Goal: Task Accomplishment & Management: Use online tool/utility

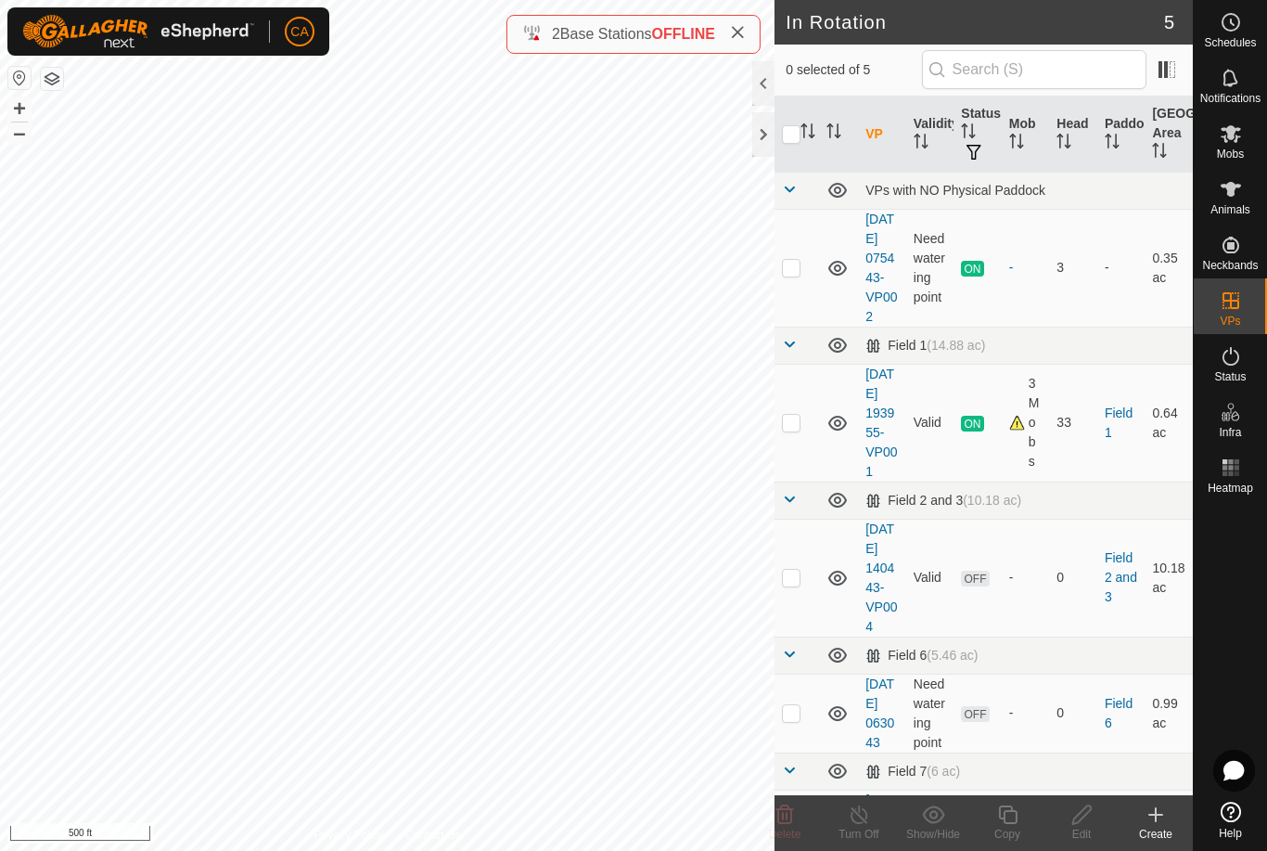
click at [785, 584] on p-checkbox at bounding box center [791, 577] width 19 height 15
click at [788, 825] on icon at bounding box center [785, 814] width 22 height 22
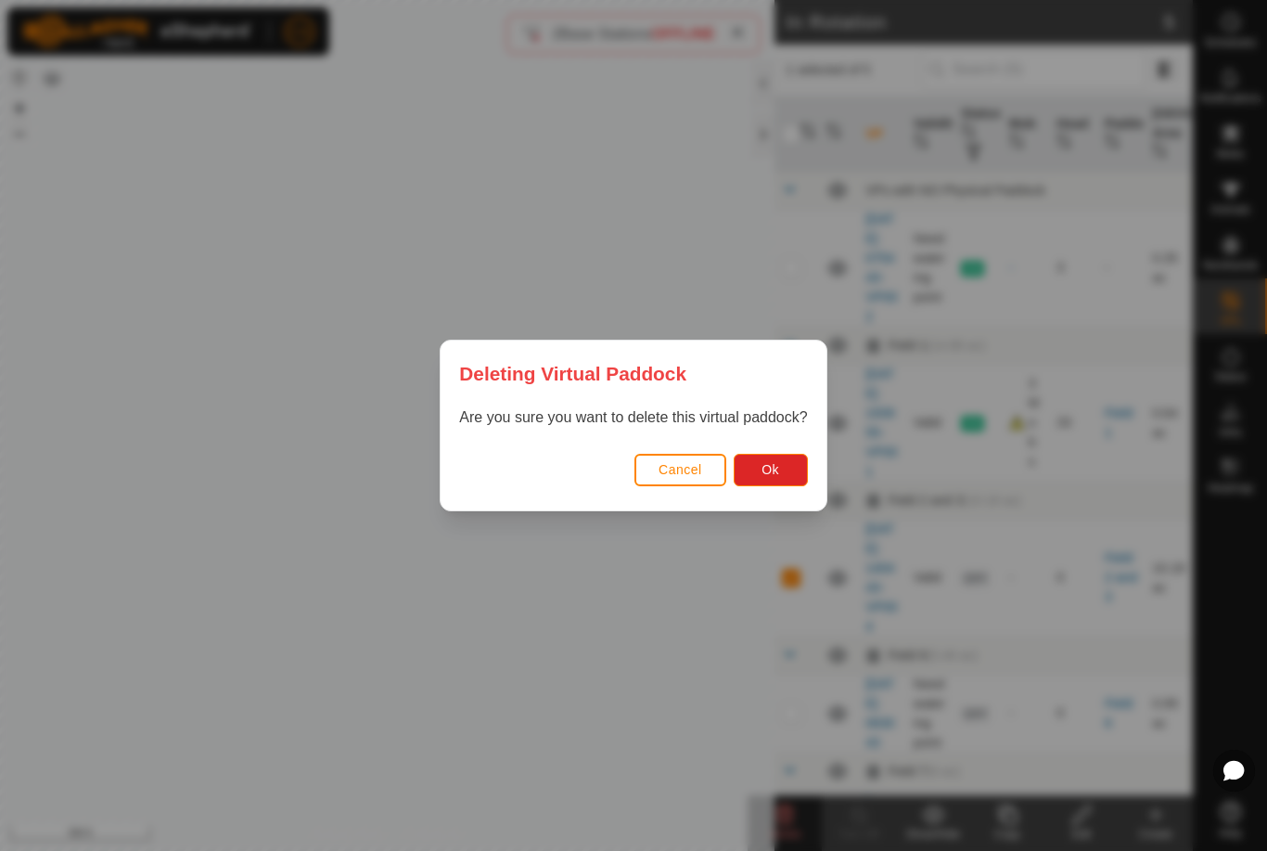
click at [800, 455] on button "Ok" at bounding box center [771, 470] width 74 height 32
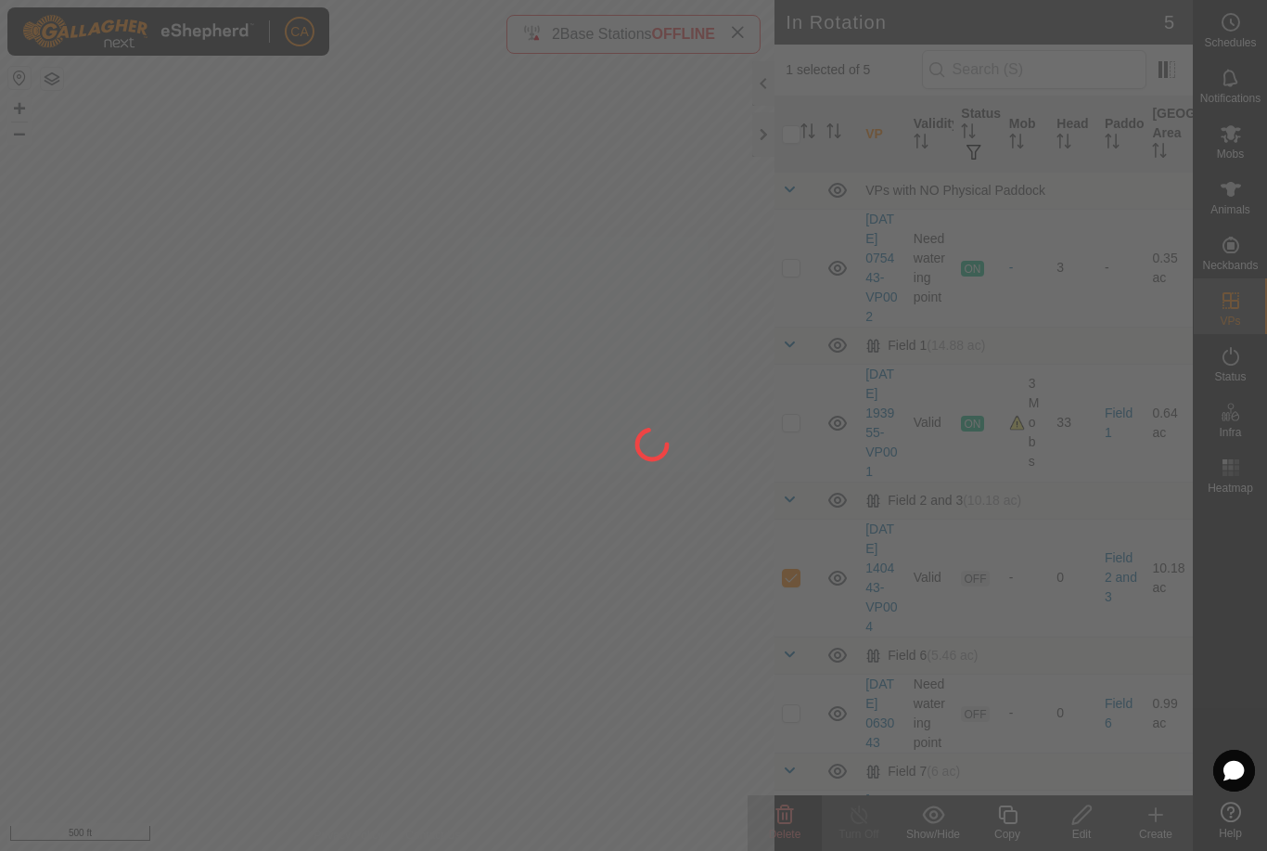
checkbox input "false"
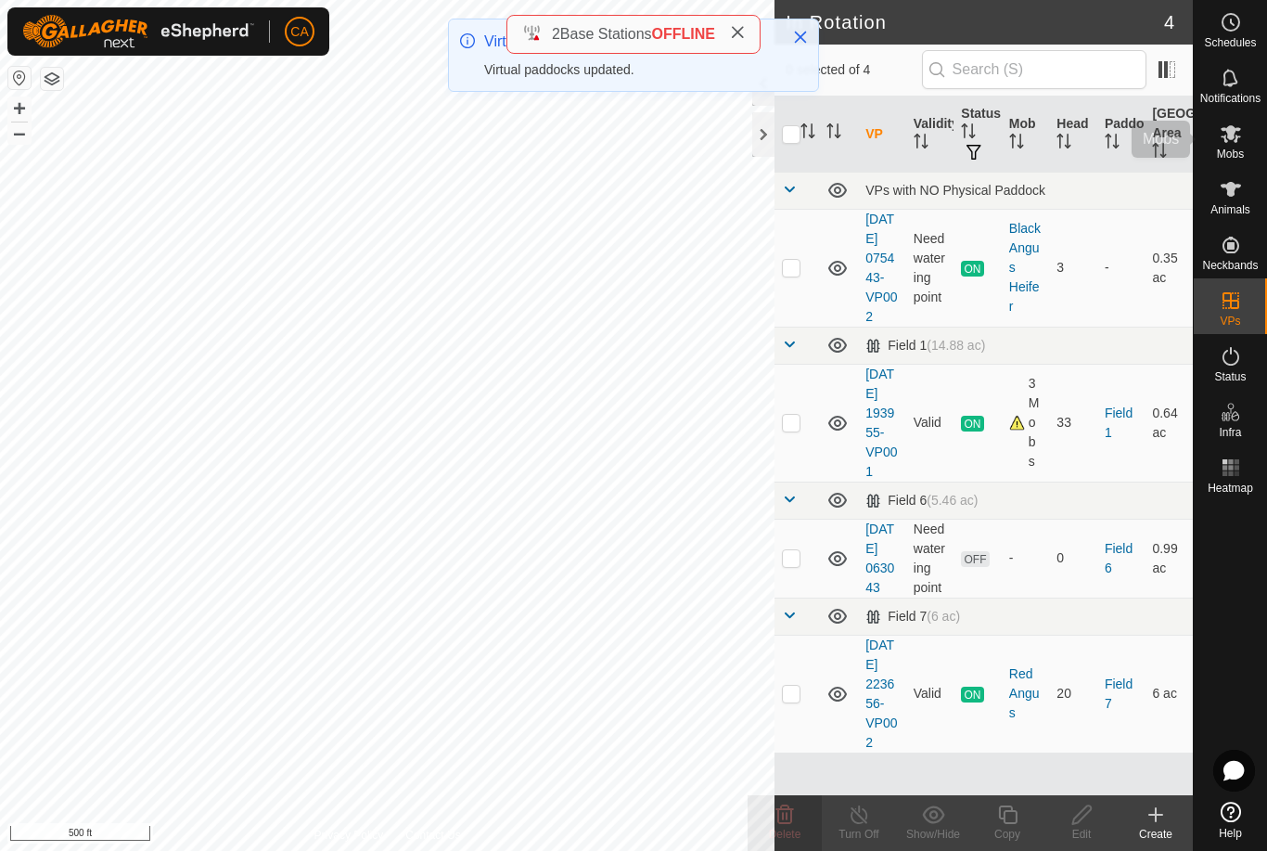
click at [1223, 148] on span "Mobs" at bounding box center [1230, 153] width 27 height 11
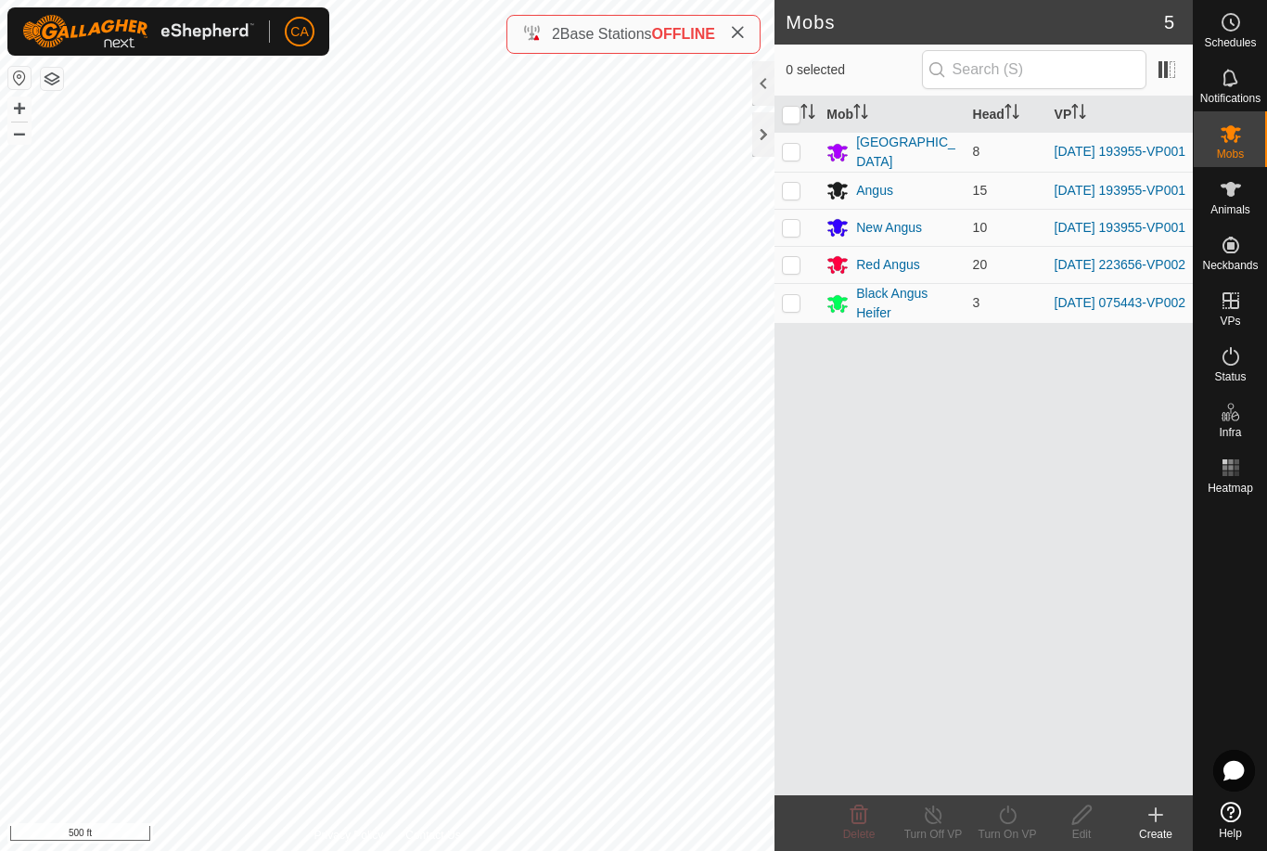
click at [788, 281] on td at bounding box center [797, 264] width 45 height 37
checkbox input "true"
click at [1020, 818] on turn-on-svg-icon at bounding box center [1007, 814] width 74 height 22
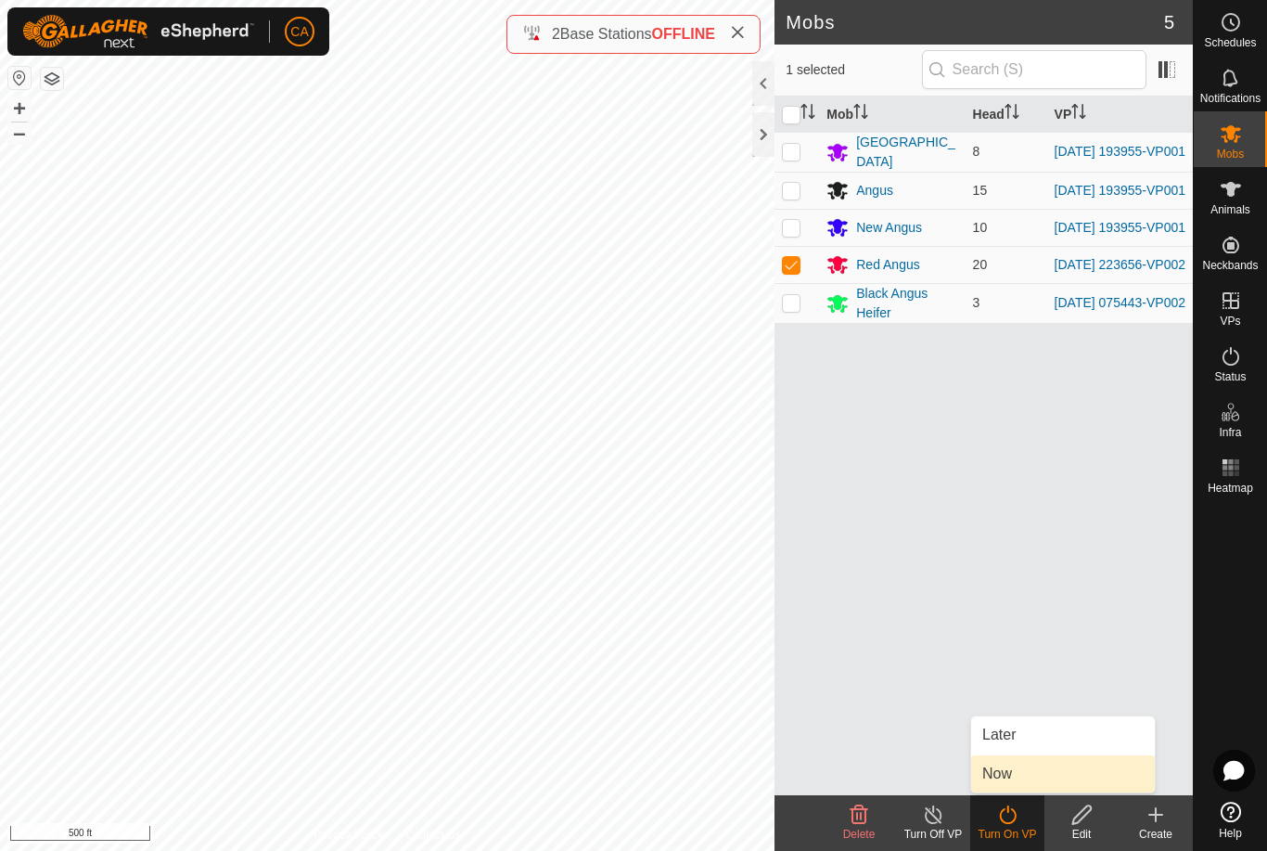
click at [1037, 778] on link "Now" at bounding box center [1063, 773] width 184 height 37
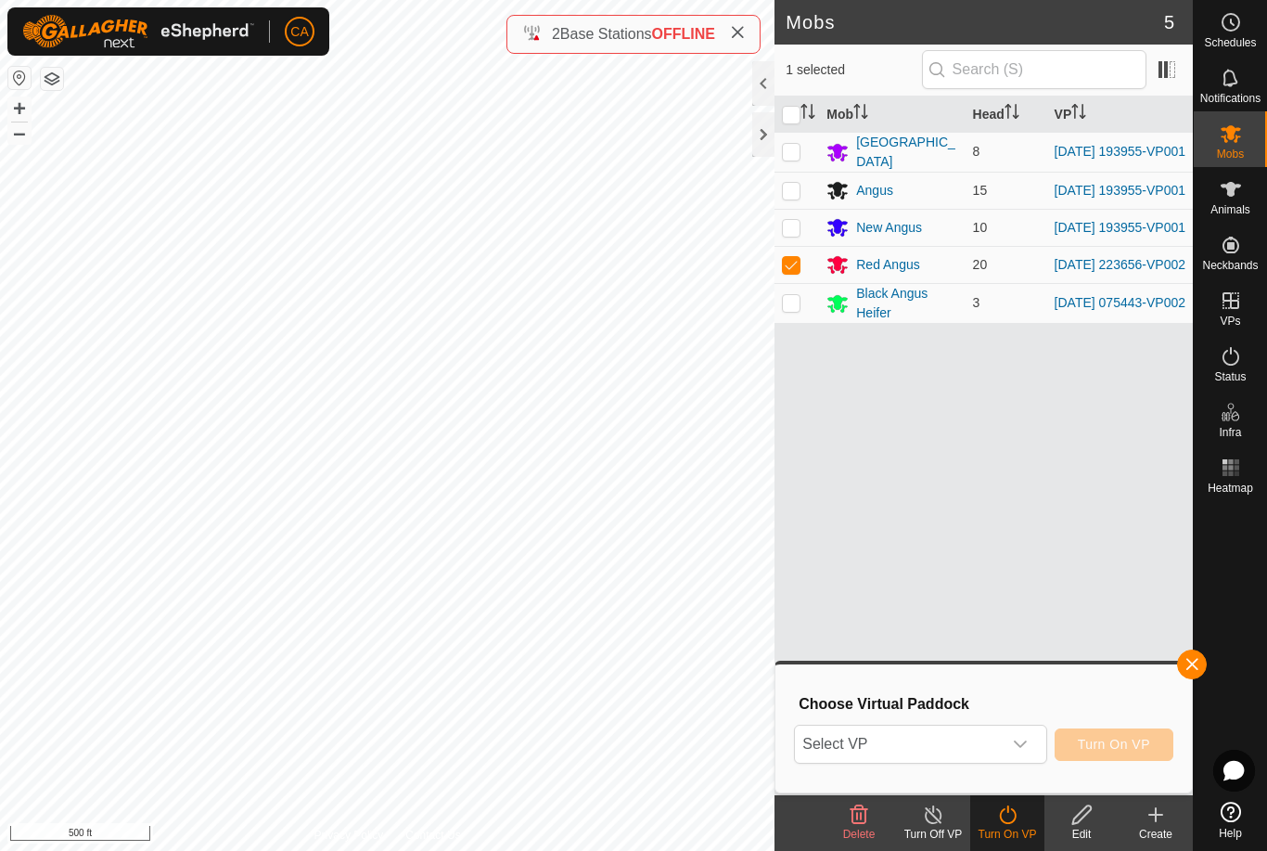
click at [965, 747] on span "Select VP" at bounding box center [898, 743] width 206 height 37
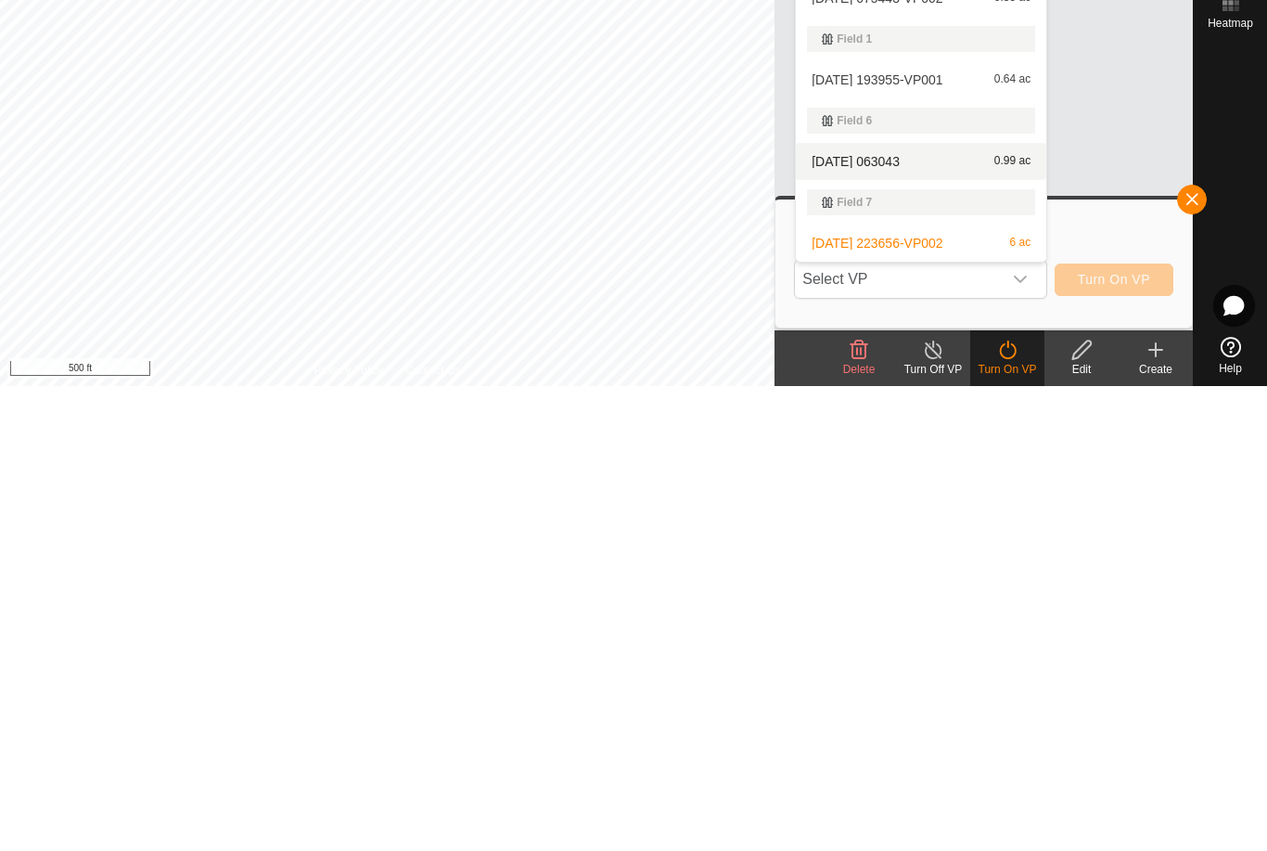
click at [931, 615] on div "[DATE] 063043 0.99 ac" at bounding box center [921, 626] width 228 height 22
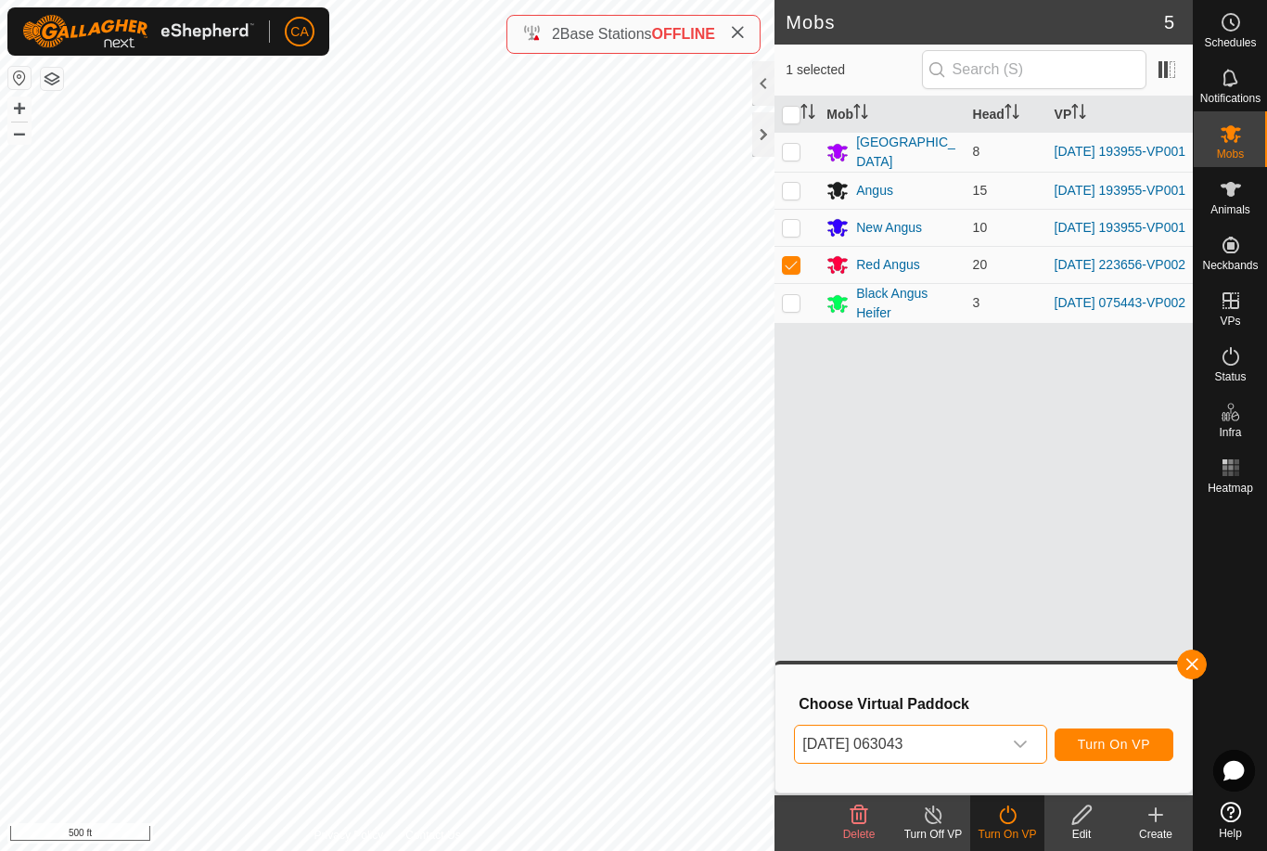
click at [1141, 749] on span "Turn On VP" at bounding box center [1114, 744] width 72 height 15
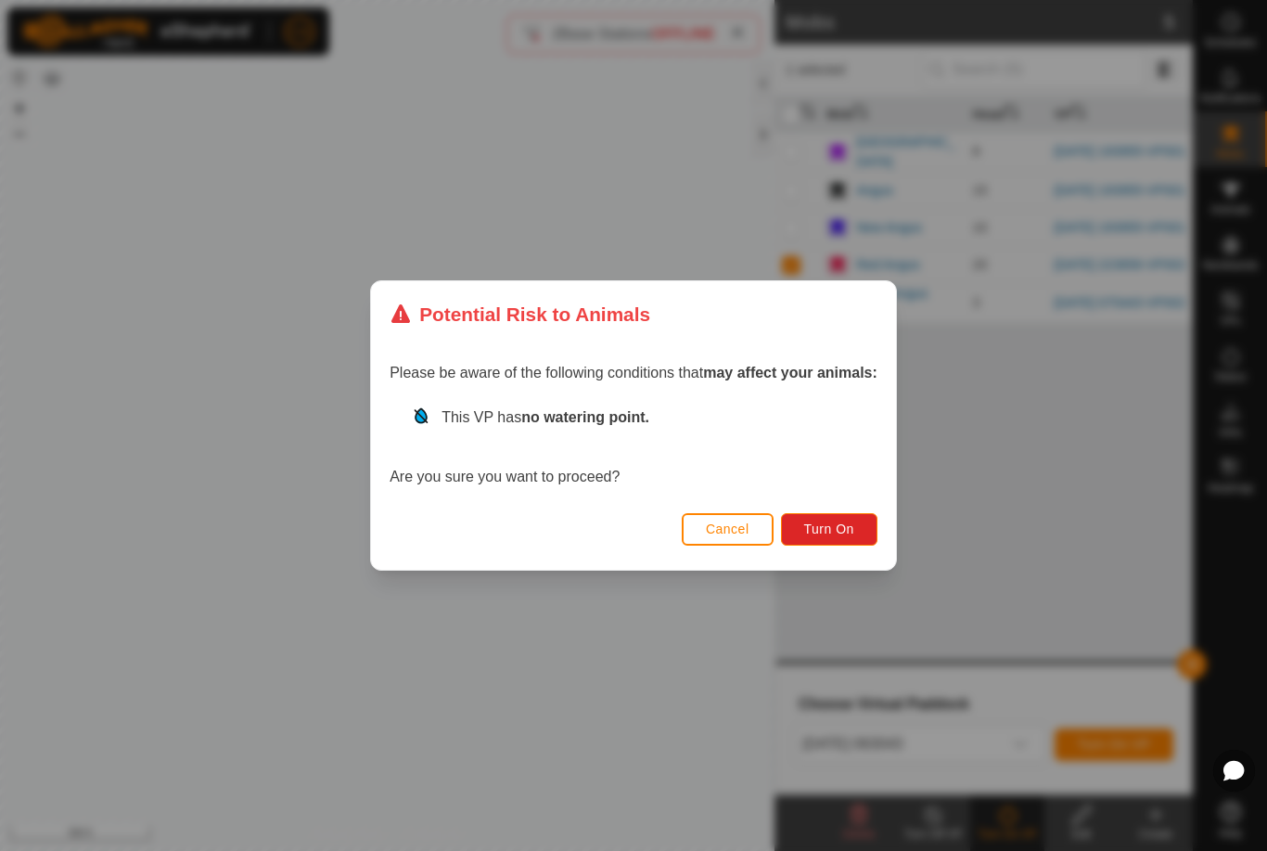
click at [860, 556] on div "Cancel Turn On" at bounding box center [633, 537] width 525 height 63
click at [844, 532] on span "Turn On" at bounding box center [829, 528] width 50 height 15
